Goal: Task Accomplishment & Management: Manage account settings

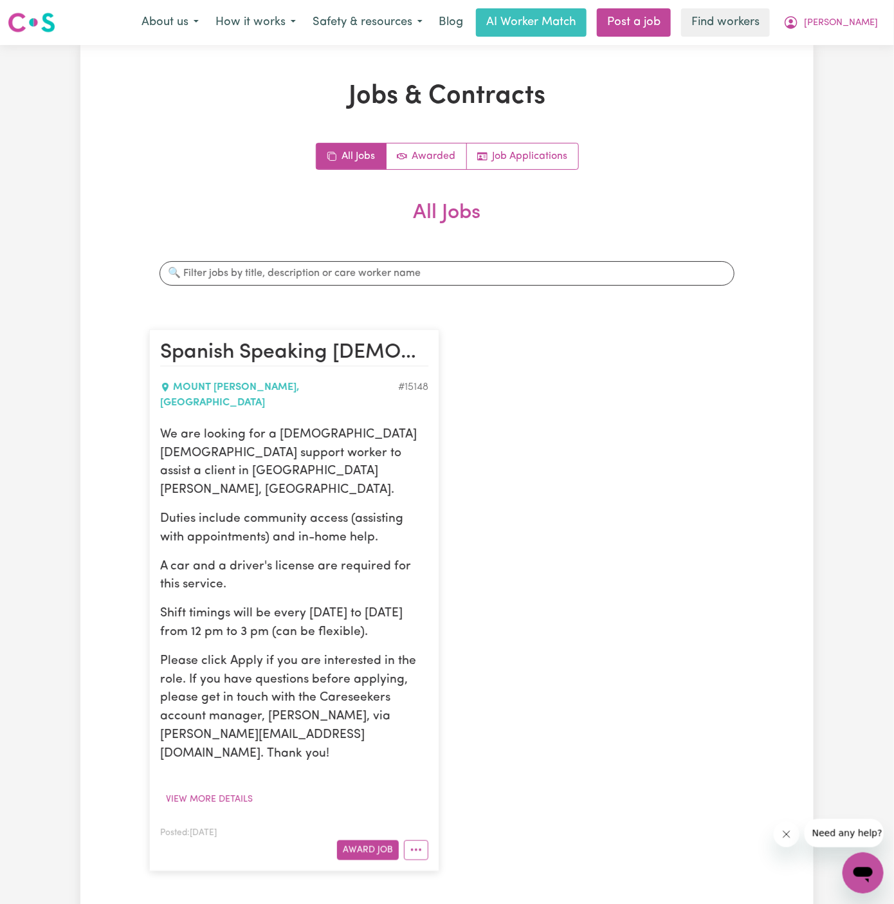
click at [526, 518] on div "Spanish Speaking [DEMOGRAPHIC_DATA] Support Worker Needed In [GEOGRAPHIC_DATA][…" at bounding box center [446, 599] width 611 height 567
click at [529, 156] on link "Job Applications" at bounding box center [522, 156] width 111 height 26
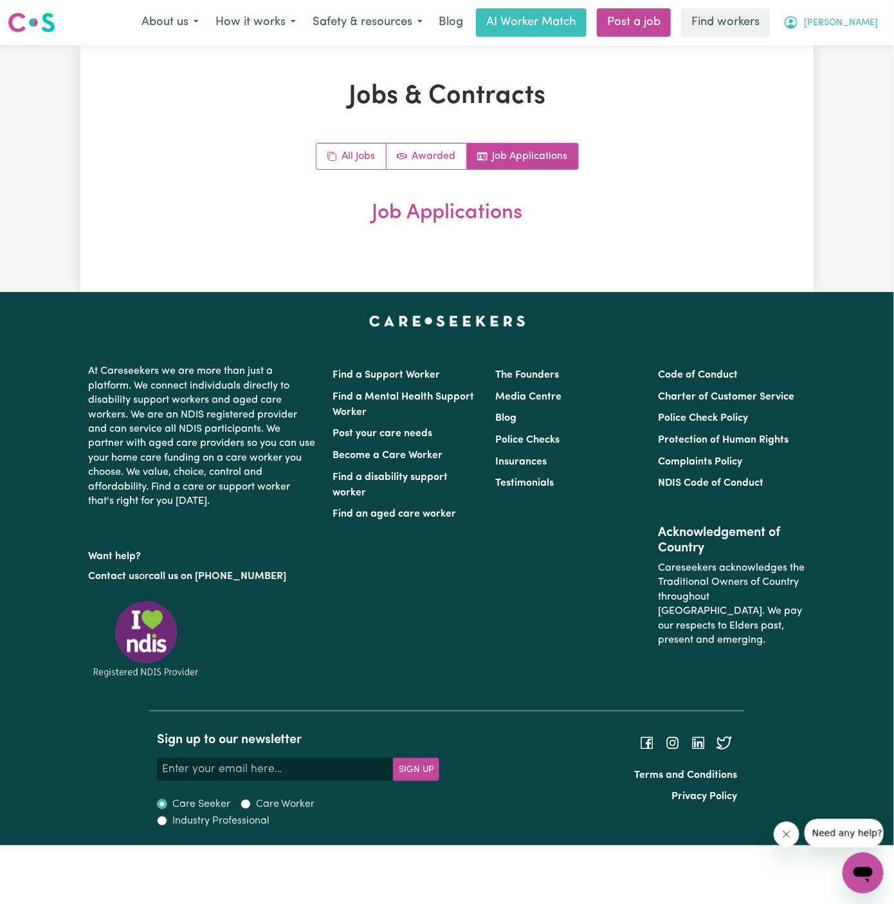
click at [865, 19] on span "[PERSON_NAME]" at bounding box center [841, 23] width 74 height 14
click at [865, 43] on link "My Dashboard" at bounding box center [835, 50] width 102 height 24
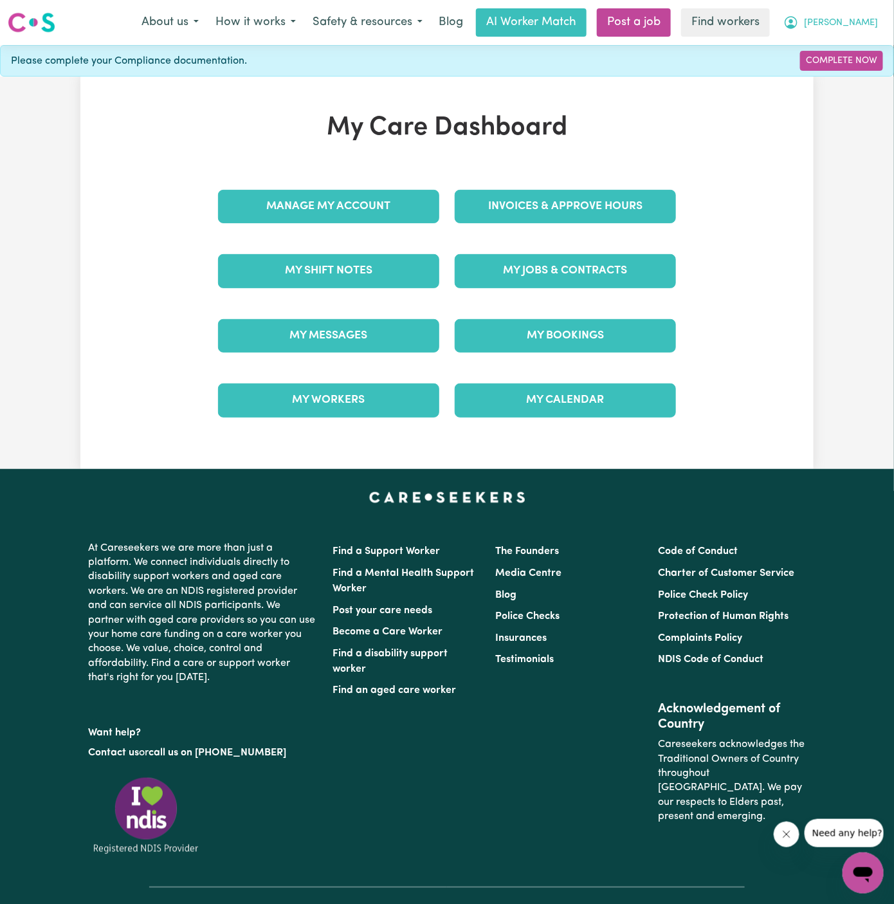
click at [866, 27] on span "[PERSON_NAME]" at bounding box center [841, 23] width 74 height 14
click at [844, 77] on link "Logout" at bounding box center [835, 74] width 102 height 24
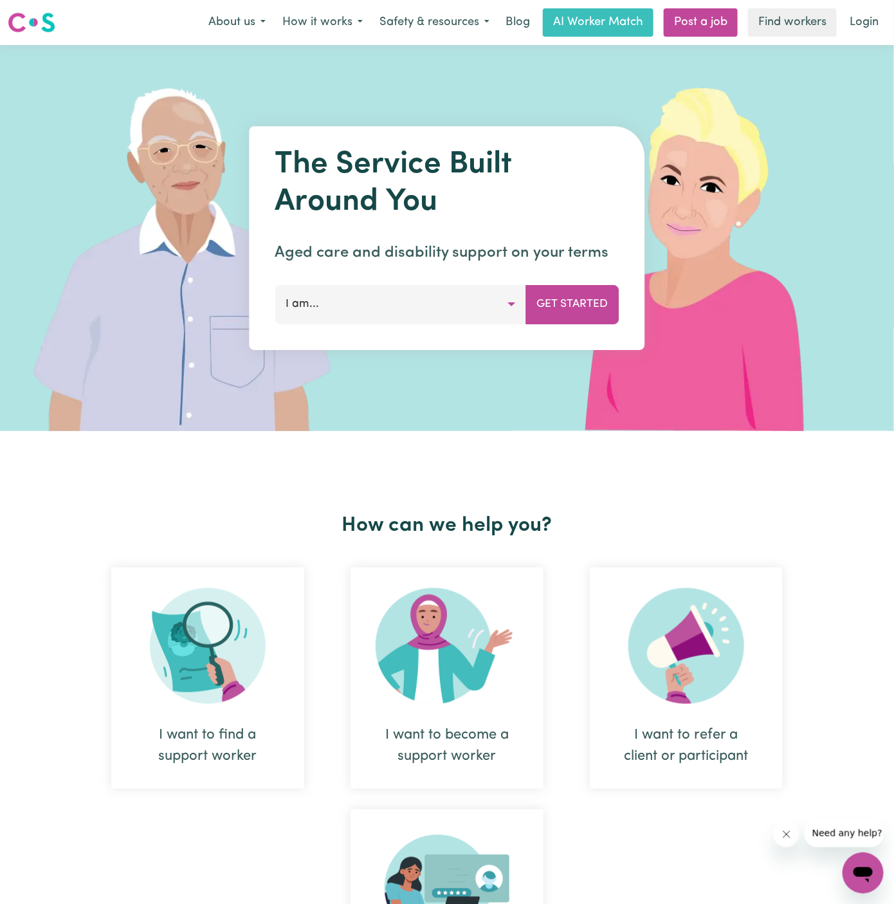
click at [862, 39] on nav "Menu About us How it works Safety & resources Blog AI Worker Match Post a job F…" at bounding box center [447, 22] width 894 height 45
click at [859, 15] on link "Login" at bounding box center [864, 22] width 44 height 28
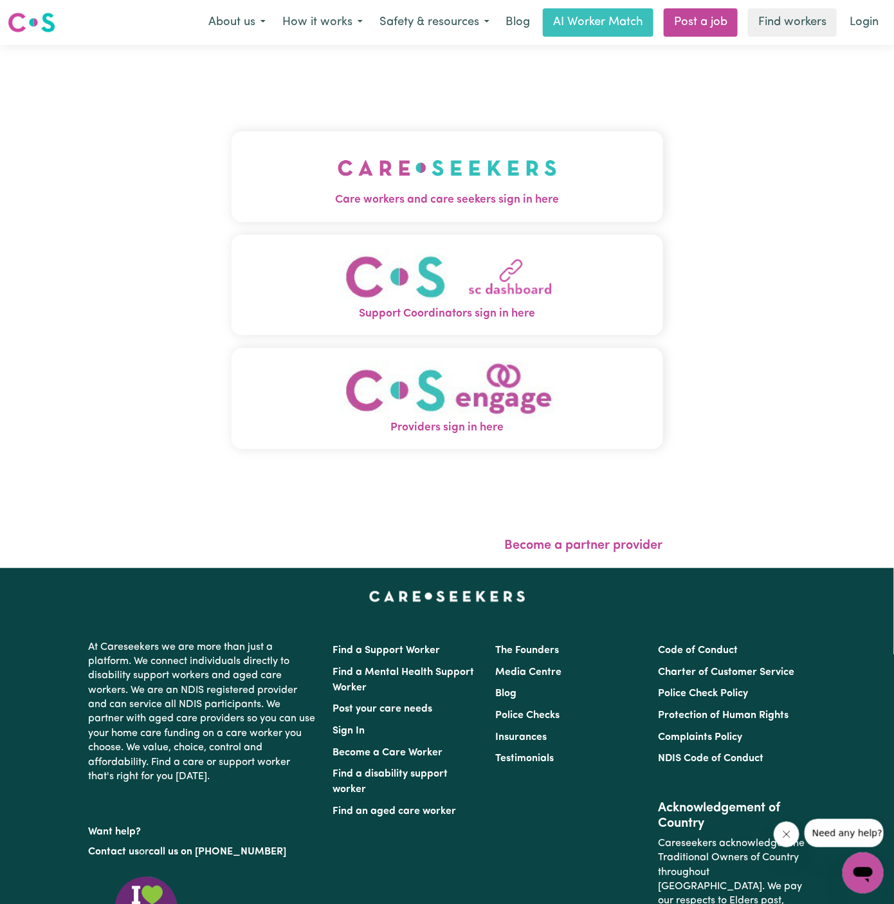
click at [515, 159] on button "Care workers and care seekers sign in here" at bounding box center [448, 176] width 432 height 90
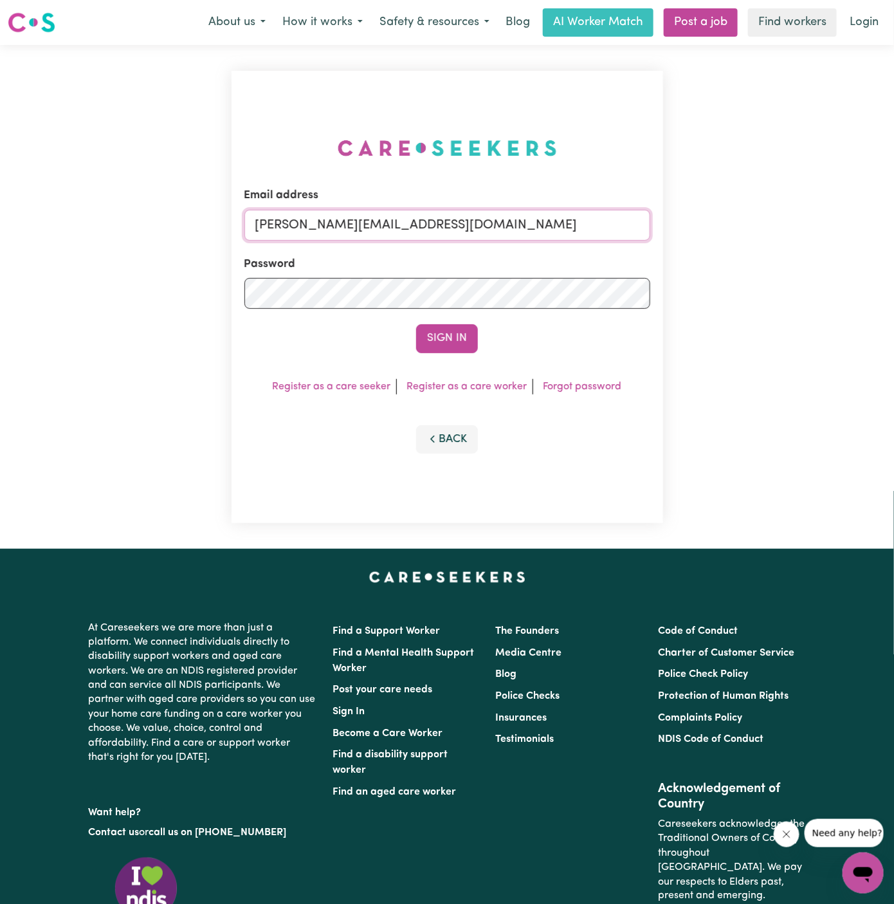
click at [473, 212] on input "[PERSON_NAME][EMAIL_ADDRESS][DOMAIN_NAME]" at bounding box center [447, 225] width 406 height 31
drag, startPoint x: 319, startPoint y: 223, endPoint x: 784, endPoint y: 266, distance: 466.9
click at [784, 266] on div "Email address [EMAIL_ADDRESS][DOMAIN_NAME] Password Sign In Register as a care …" at bounding box center [447, 297] width 894 height 504
type input "superuser~[EMAIL_ADDRESS][DOMAIN_NAME]"
click at [416, 324] on button "Sign In" at bounding box center [447, 338] width 62 height 28
